Goal: Task Accomplishment & Management: Manage account settings

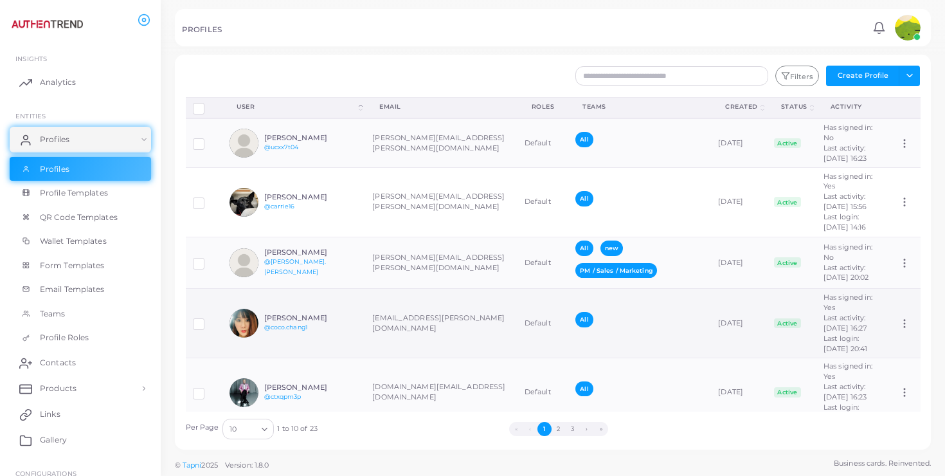
click at [413, 358] on td "[EMAIL_ADDRESS][PERSON_NAME][DOMAIN_NAME]" at bounding box center [441, 323] width 152 height 69
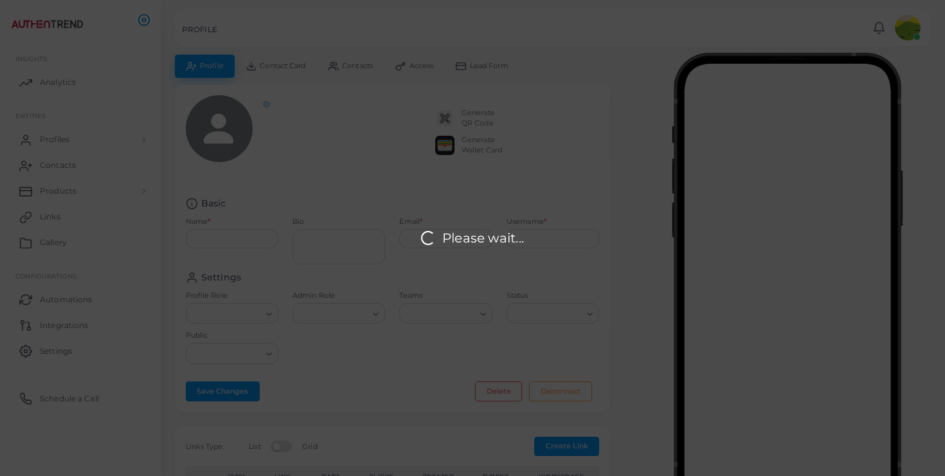
type input "**********"
type textarea "**********"
type input "**********"
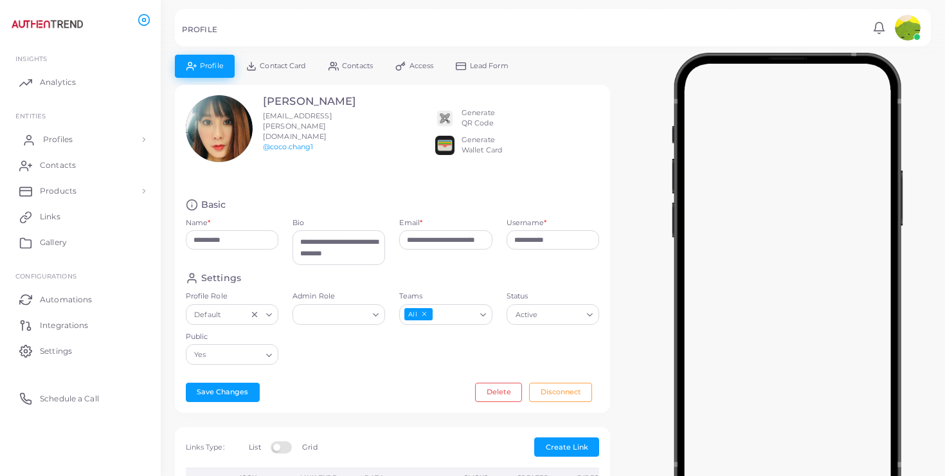
click at [91, 141] on link "Profiles" at bounding box center [80, 140] width 141 height 26
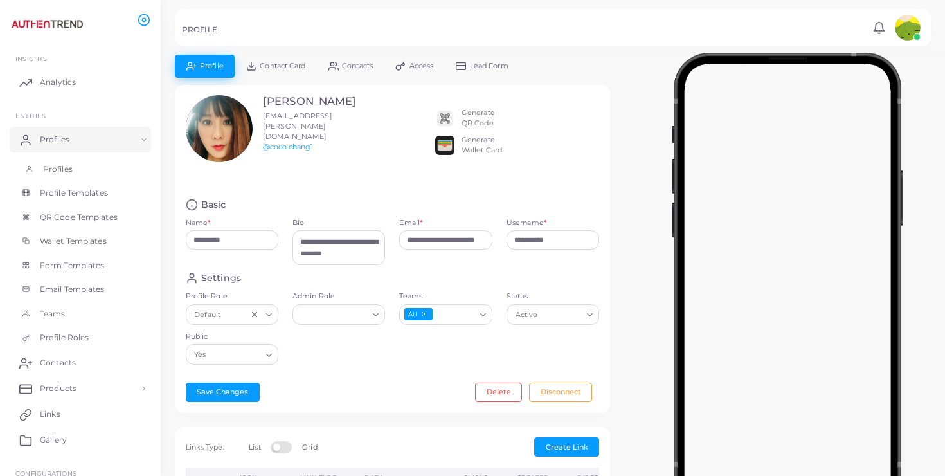
click at [89, 167] on link "Profiles" at bounding box center [80, 169] width 141 height 24
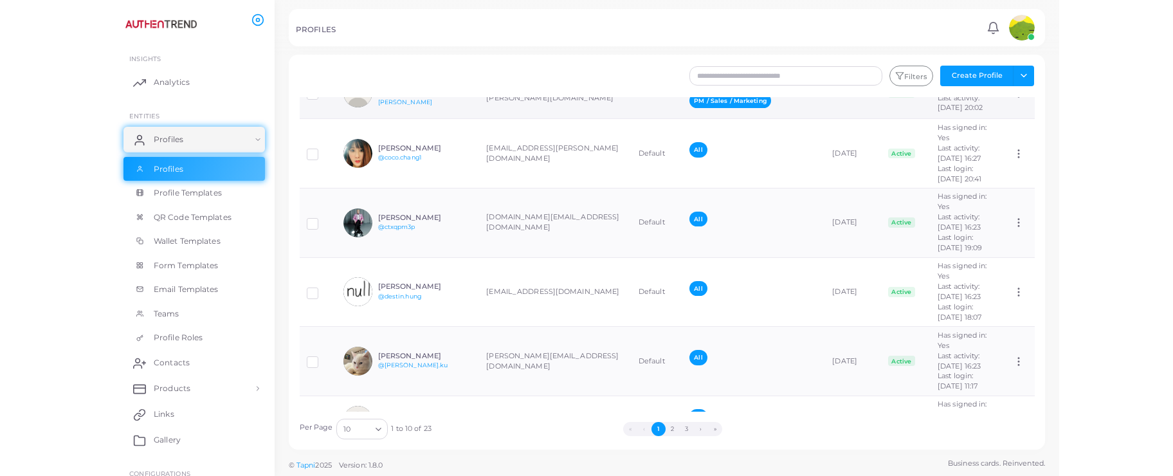
scroll to position [122, 0]
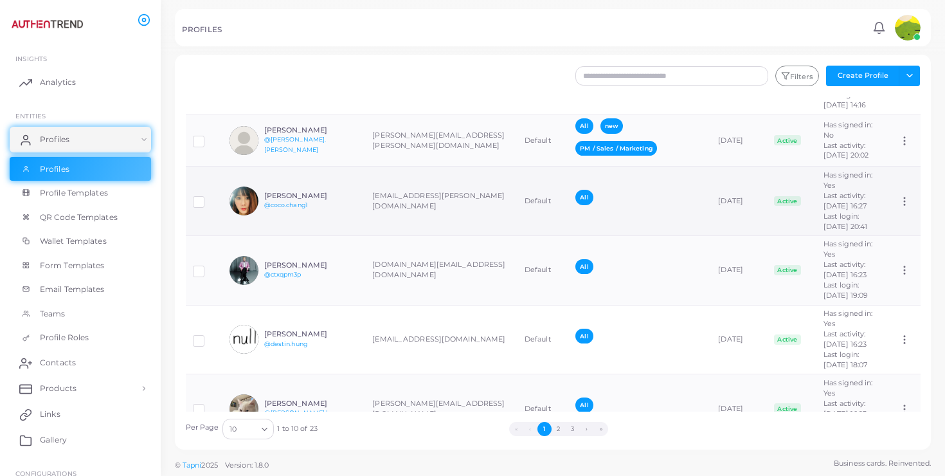
click at [898, 236] on td "Assign Product" at bounding box center [906, 201] width 28 height 69
click at [905, 207] on icon at bounding box center [905, 201] width 12 height 12
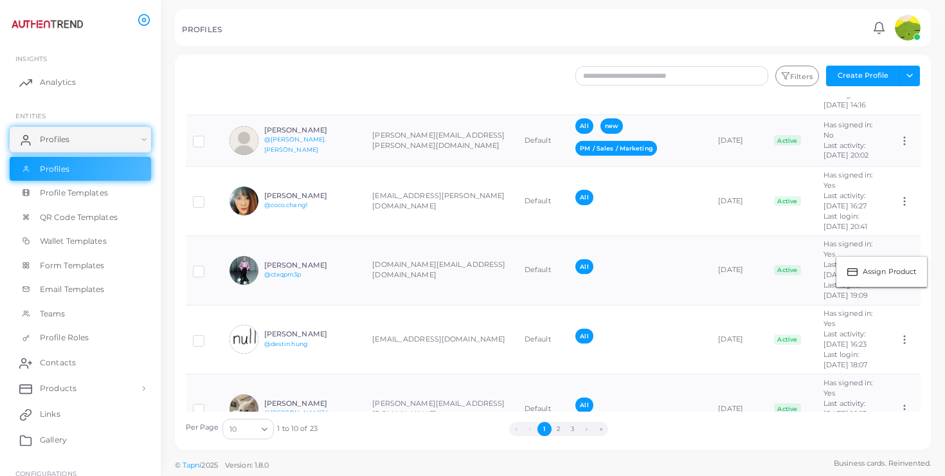
click at [943, 217] on div "Create Profile Email * Full Name * Check this box only if you're adding some ex…" at bounding box center [553, 226] width 784 height 452
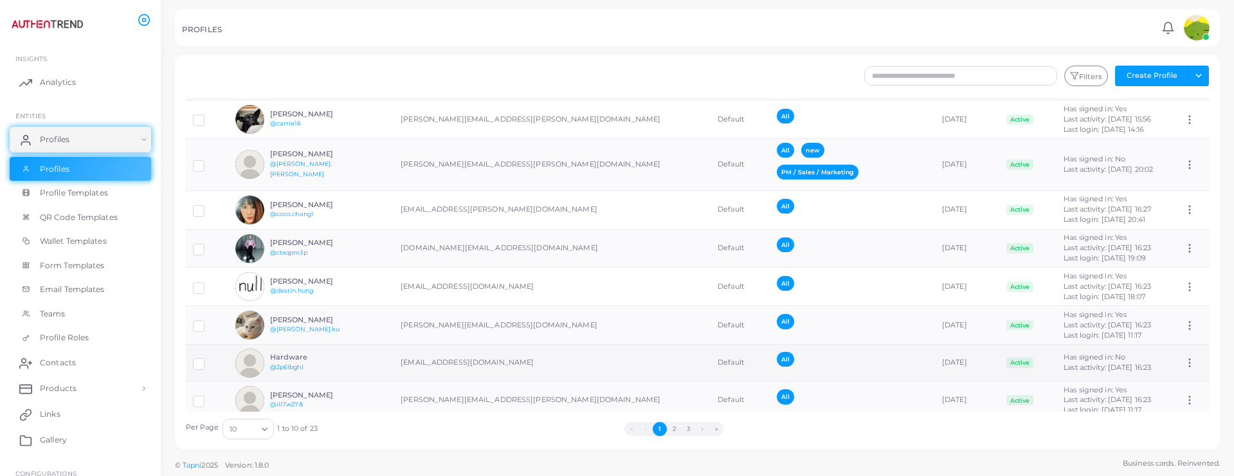
scroll to position [24, 0]
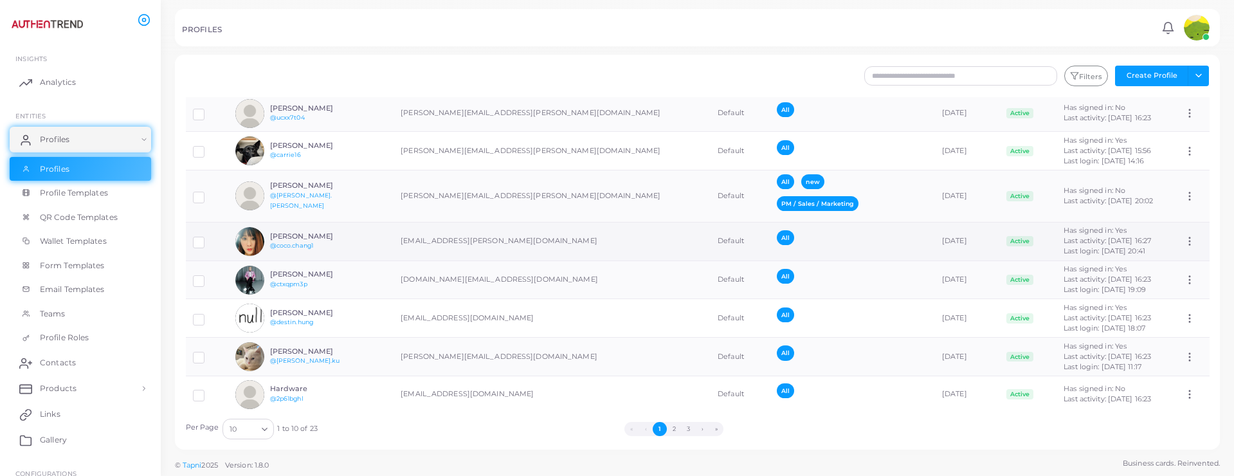
click at [208, 237] on label at bounding box center [208, 237] width 0 height 0
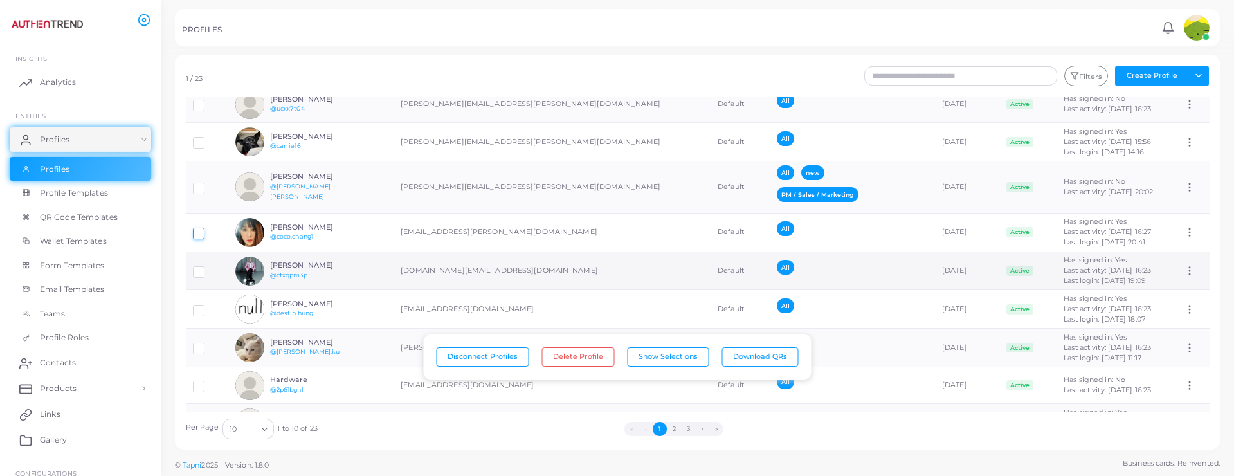
scroll to position [39, 0]
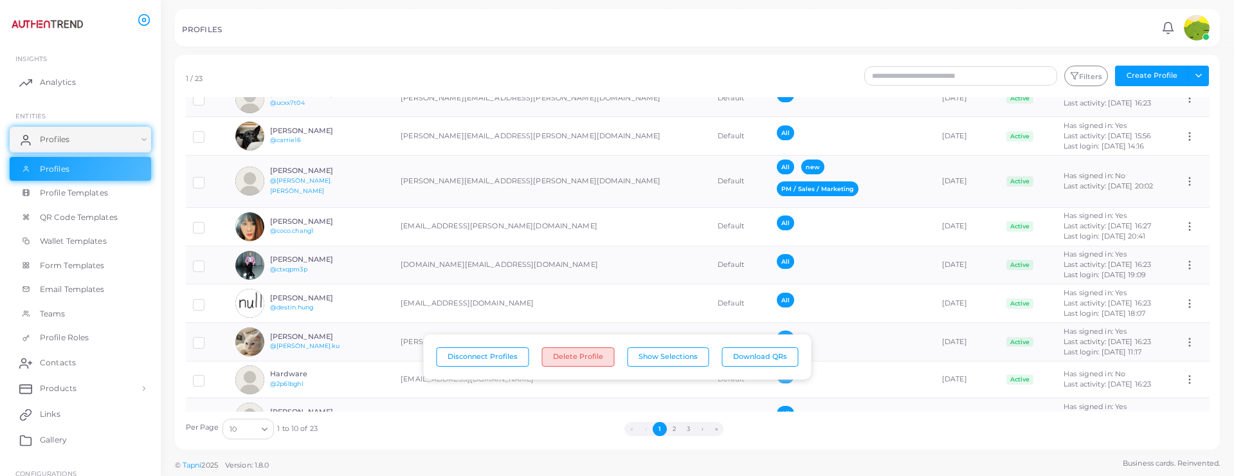
click at [581, 357] on button "Delete Profile" at bounding box center [577, 356] width 73 height 19
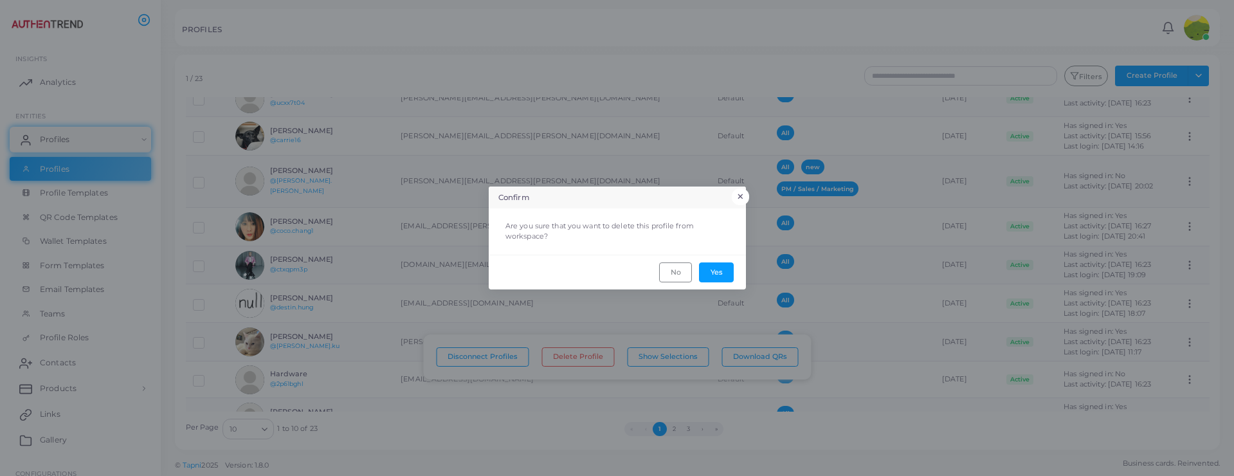
click at [742, 196] on button "×" at bounding box center [740, 196] width 17 height 17
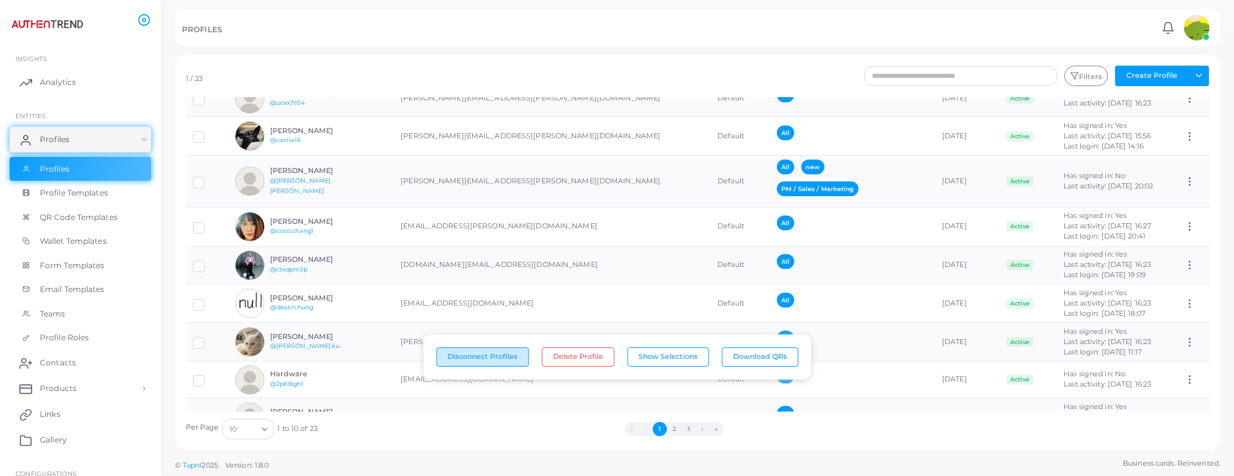
click at [499, 350] on button "Disconnect Profiles" at bounding box center [482, 356] width 93 height 19
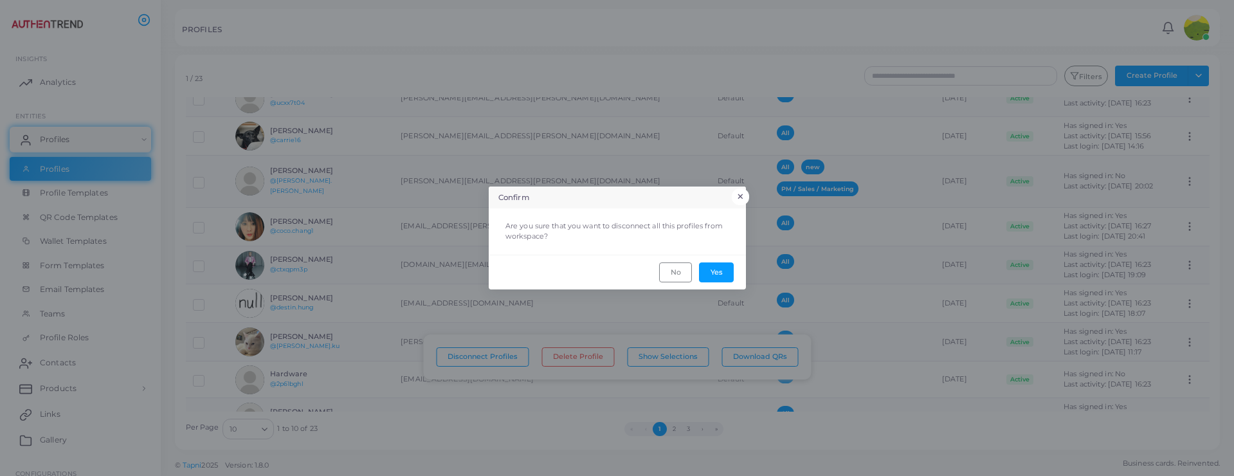
click at [743, 193] on button "×" at bounding box center [740, 196] width 17 height 17
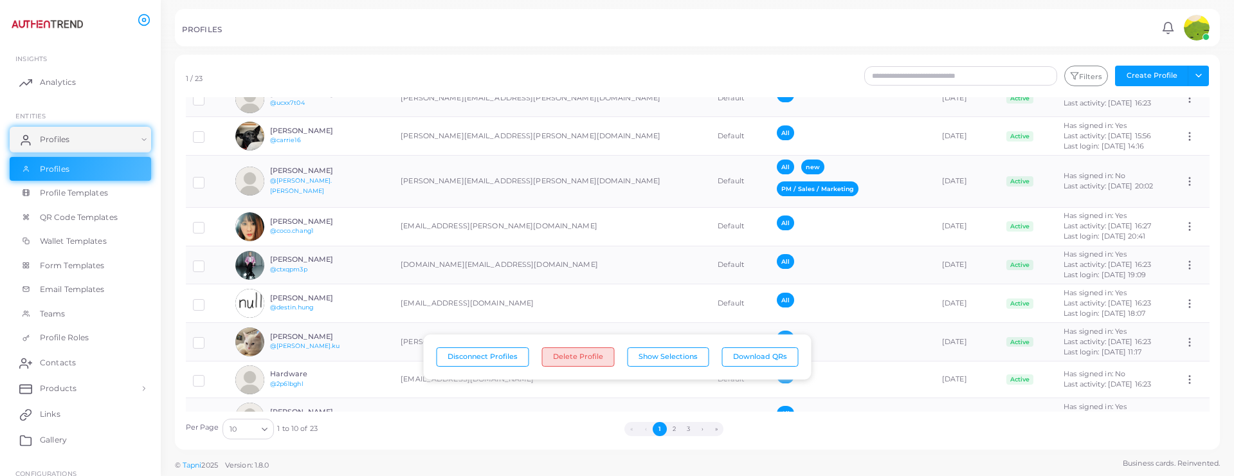
click at [564, 354] on button "Delete Profile" at bounding box center [577, 356] width 73 height 19
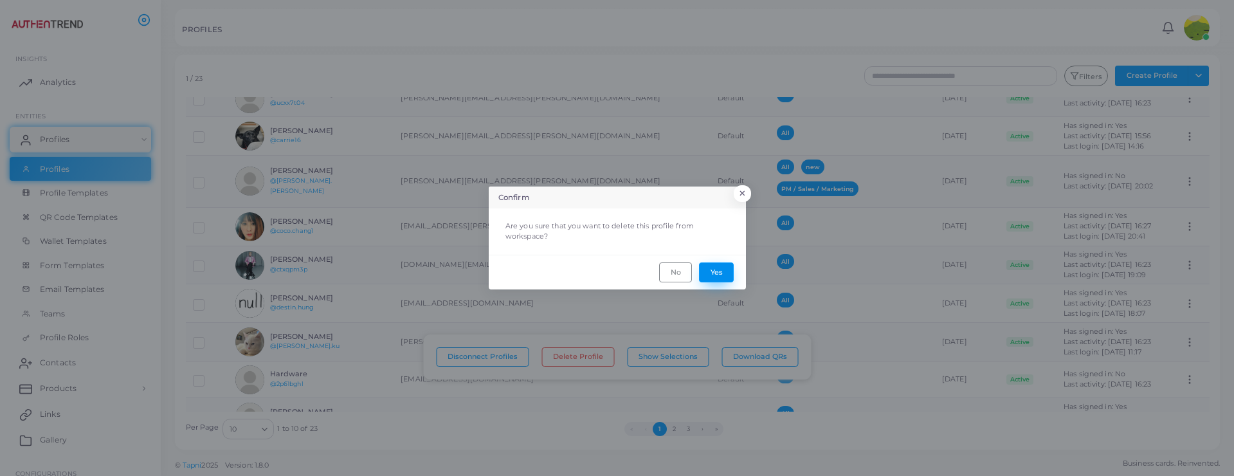
click at [721, 273] on button "Yes" at bounding box center [716, 271] width 35 height 19
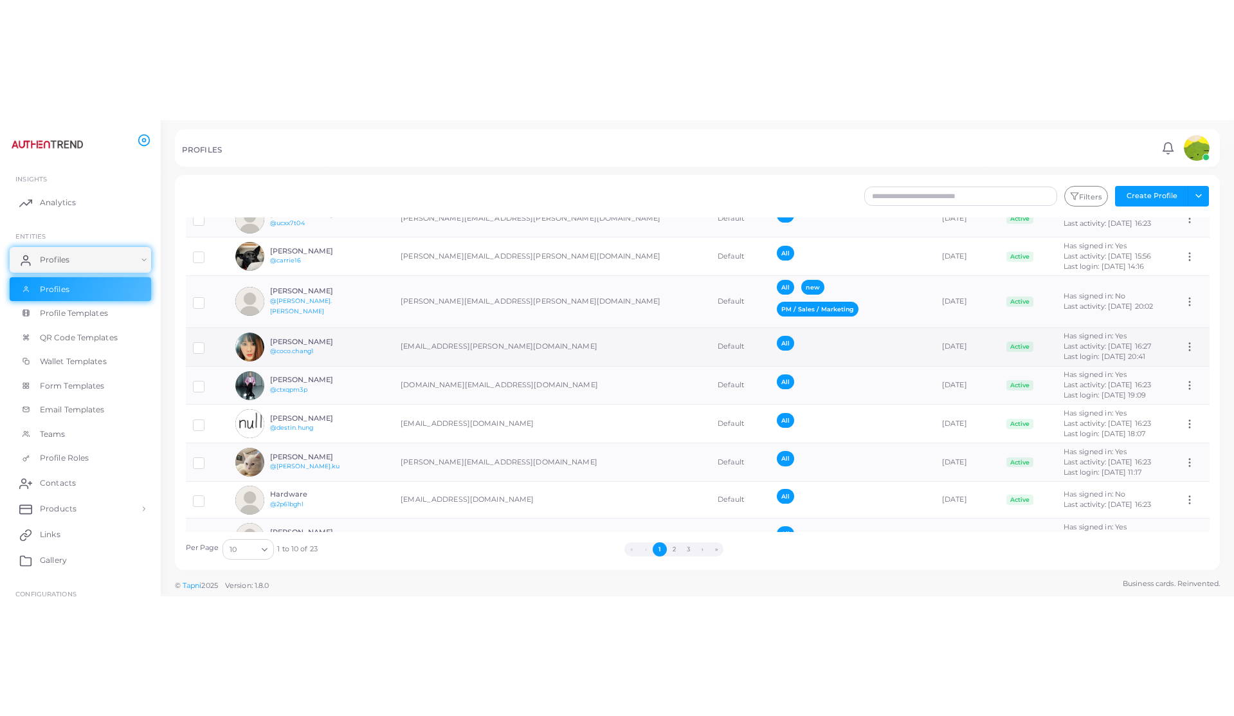
scroll to position [0, 0]
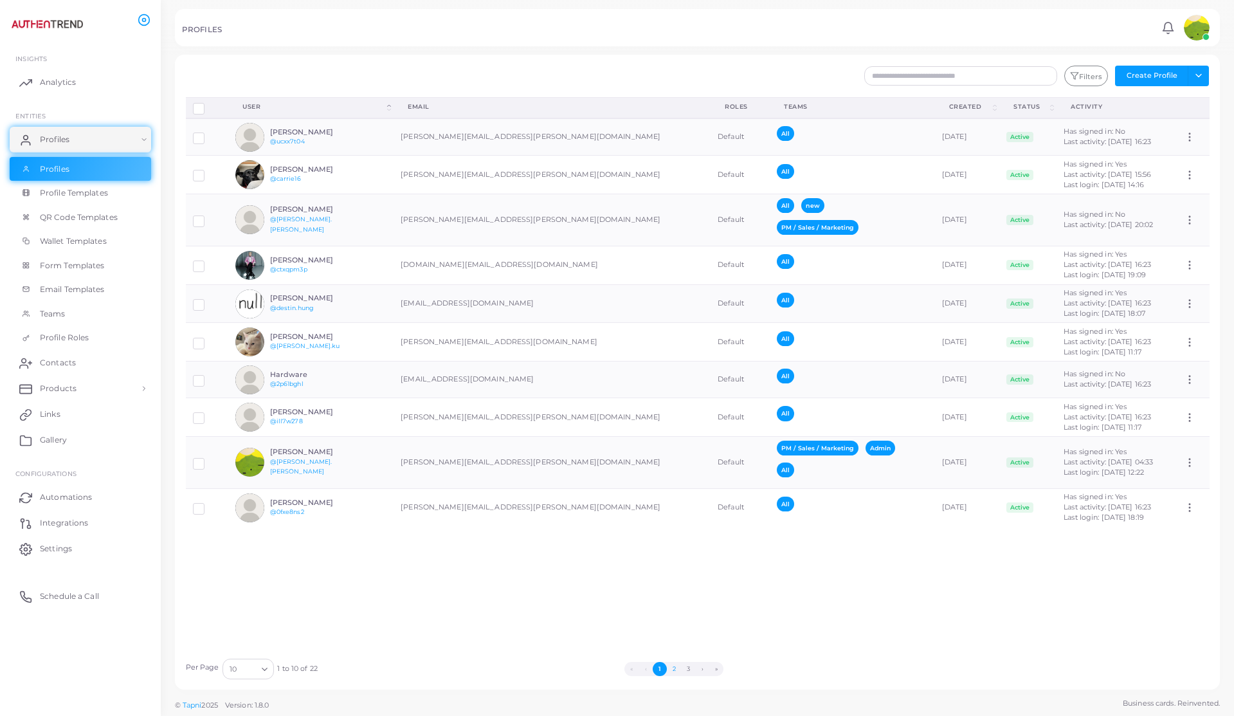
click at [678, 475] on button "2" at bounding box center [674, 669] width 14 height 14
